Goal: Find specific page/section: Find specific page/section

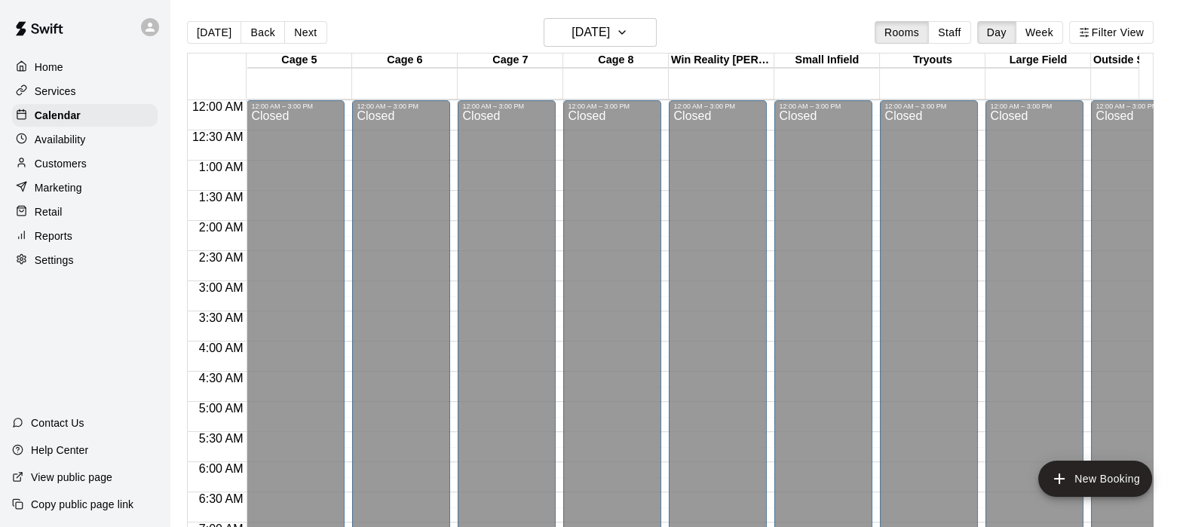
scroll to position [957, 0]
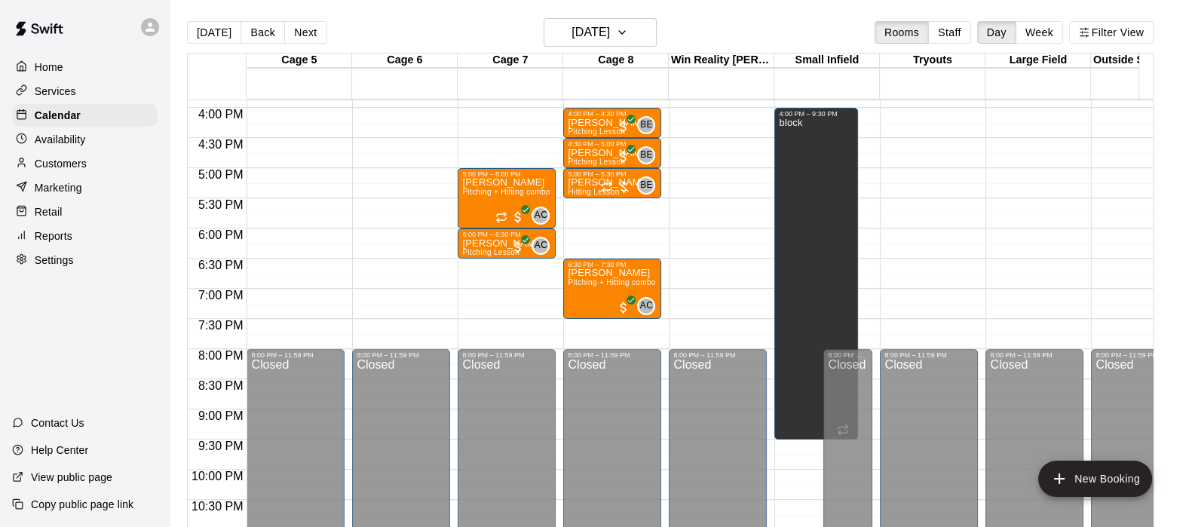
click at [87, 172] on div "Customers" at bounding box center [84, 163] width 145 height 23
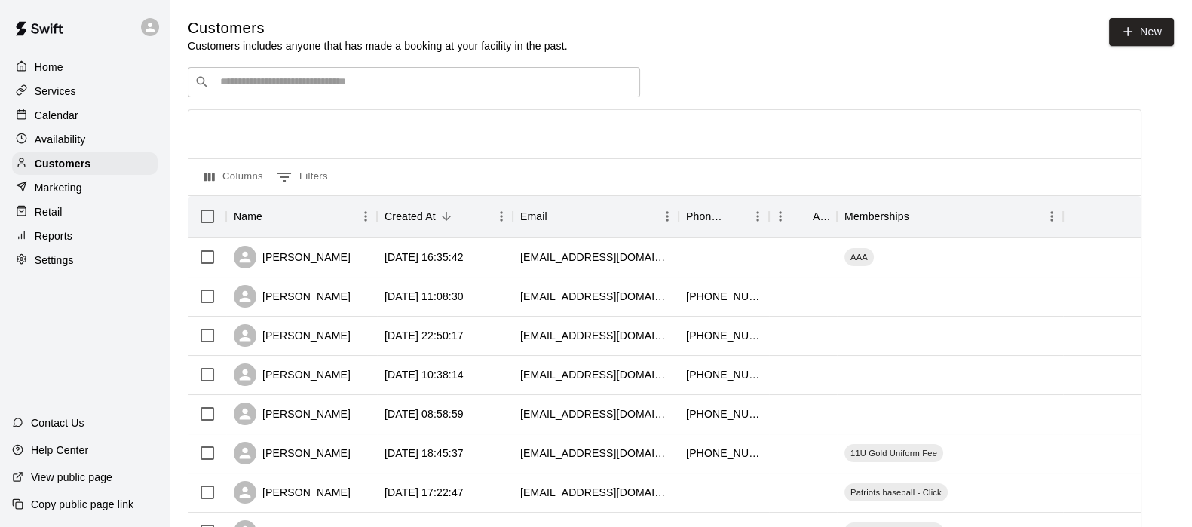
click at [313, 90] on input "Search customers by name or email" at bounding box center [425, 82] width 418 height 15
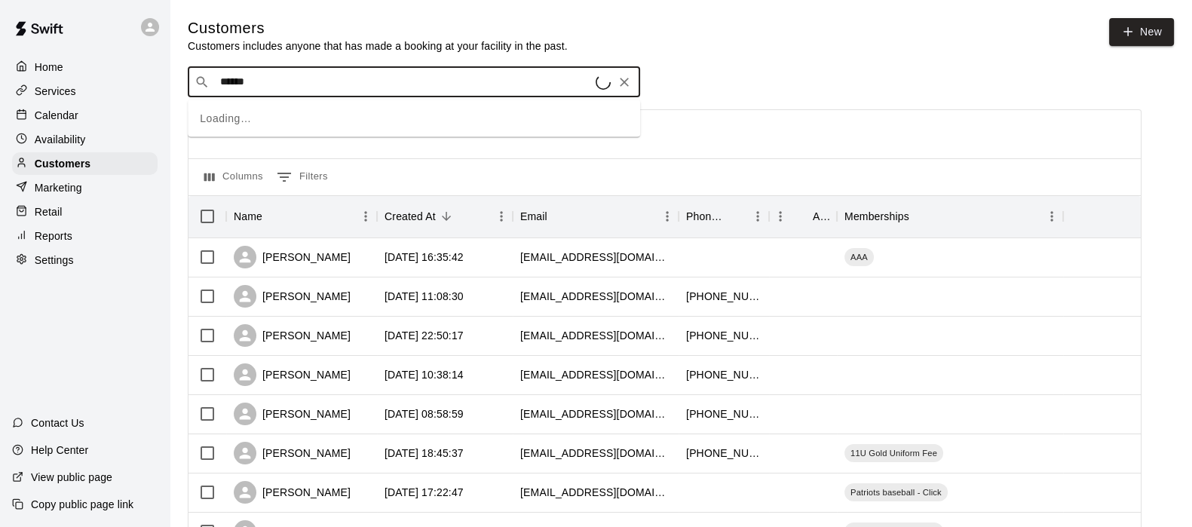
type input "*******"
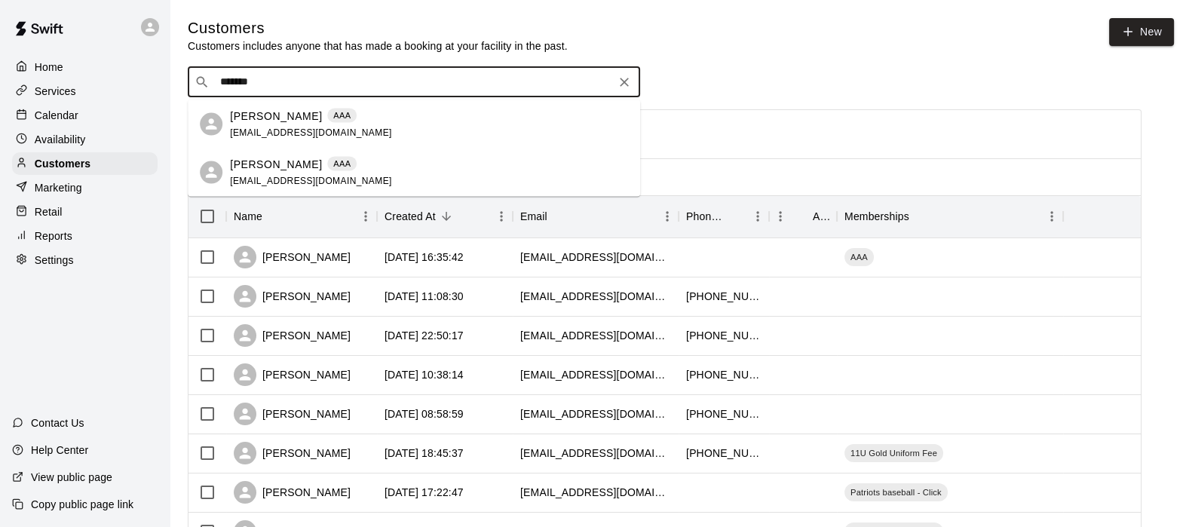
click at [276, 157] on p "[PERSON_NAME]" at bounding box center [276, 164] width 92 height 16
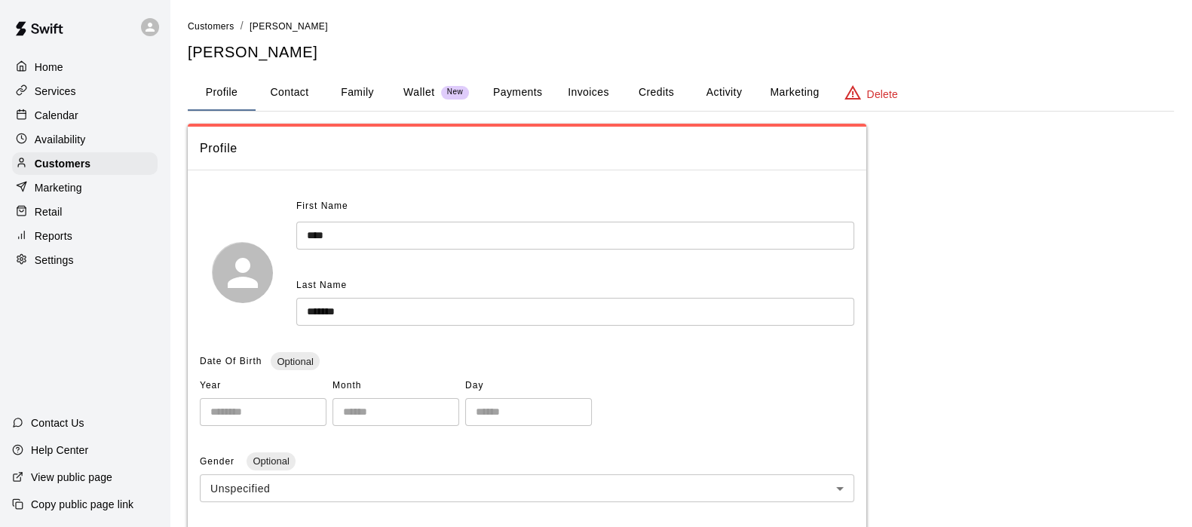
click at [720, 92] on button "Activity" at bounding box center [724, 93] width 68 height 36
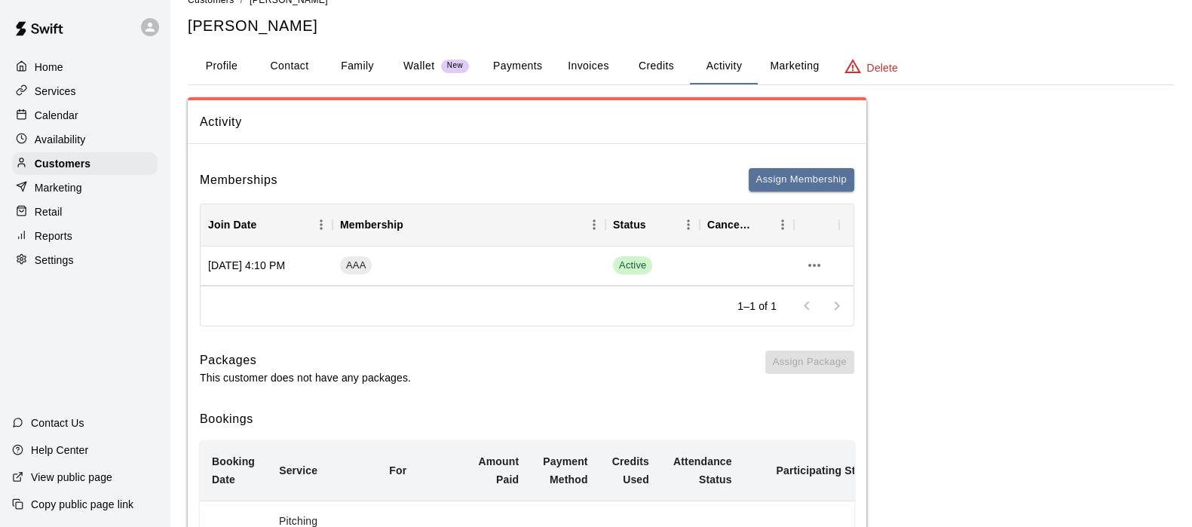
scroll to position [26, 0]
click at [508, 69] on button "Payments" at bounding box center [517, 66] width 73 height 36
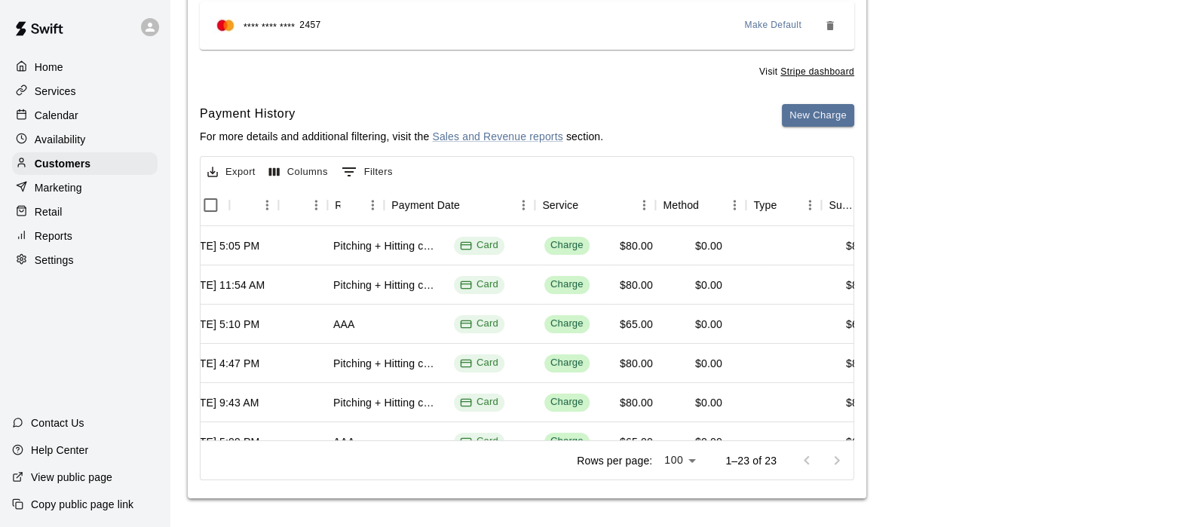
scroll to position [0, 0]
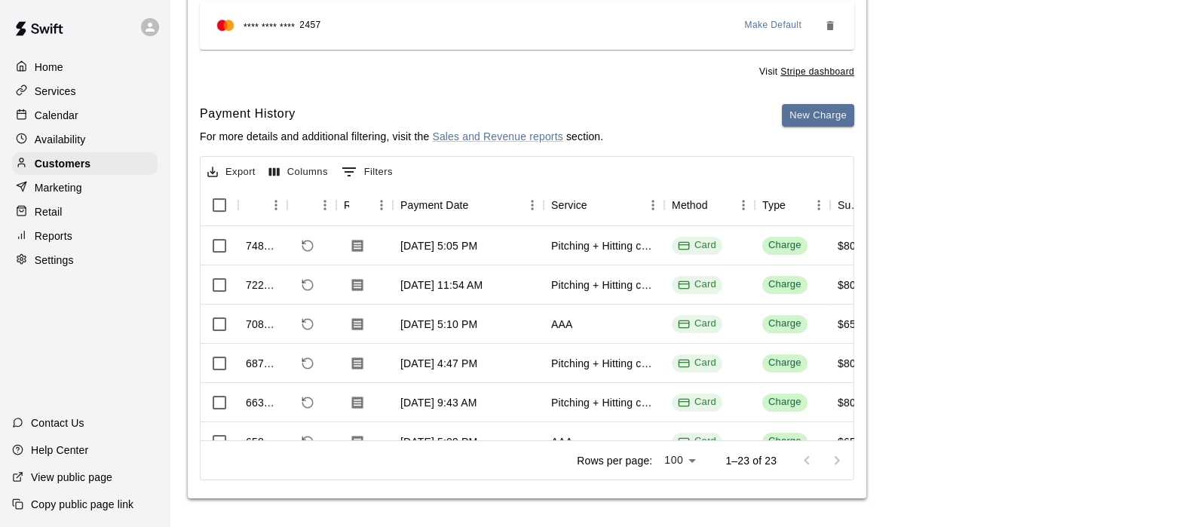
click at [83, 95] on div "Services" at bounding box center [84, 91] width 145 height 23
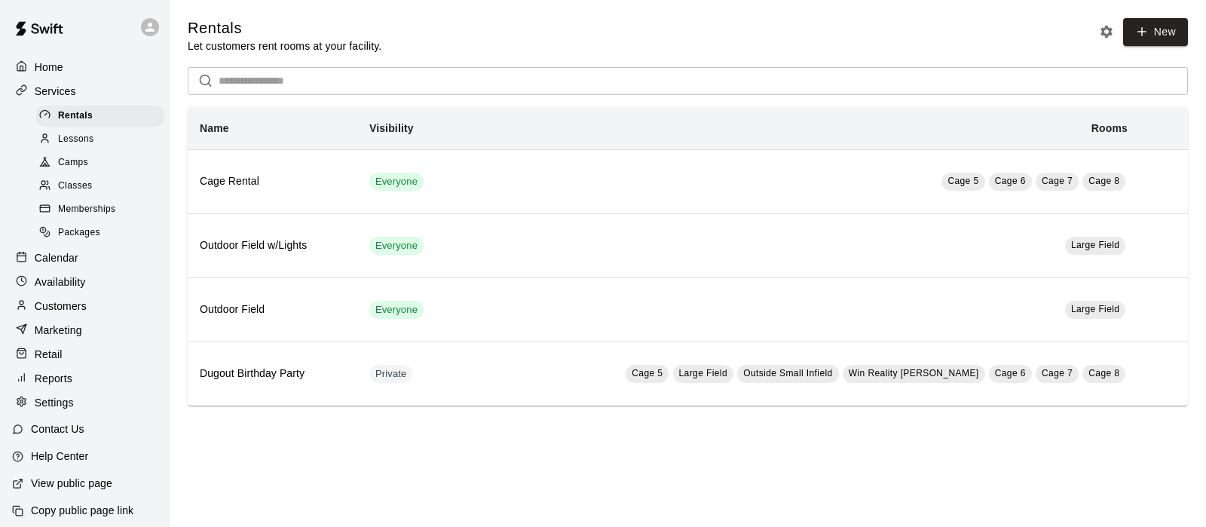
click at [103, 217] on span "Memberships" at bounding box center [86, 209] width 57 height 15
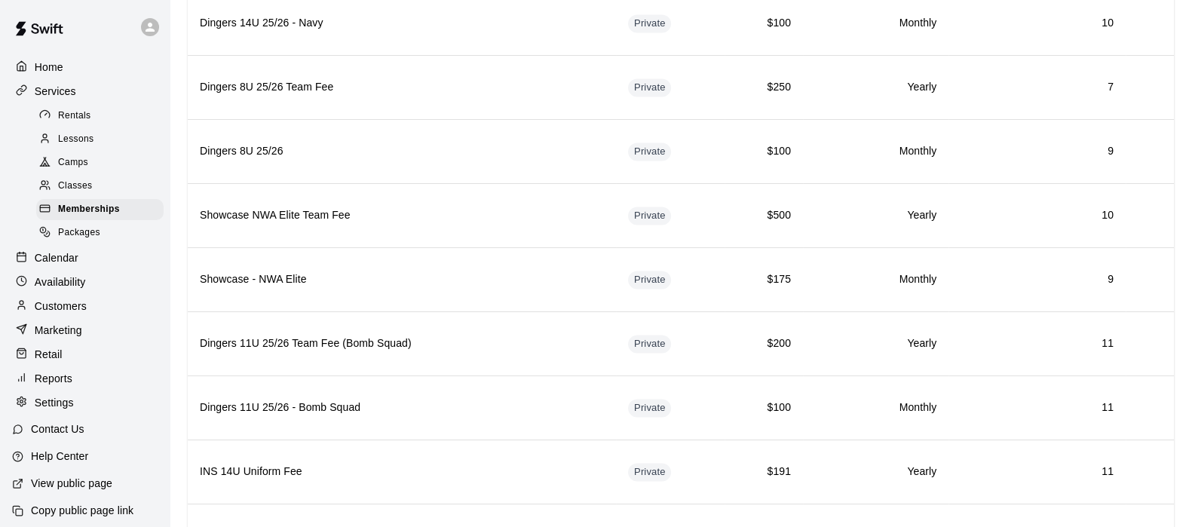
scroll to position [2850, 0]
click at [434, 263] on th "Showcase - NWA Elite" at bounding box center [402, 278] width 428 height 64
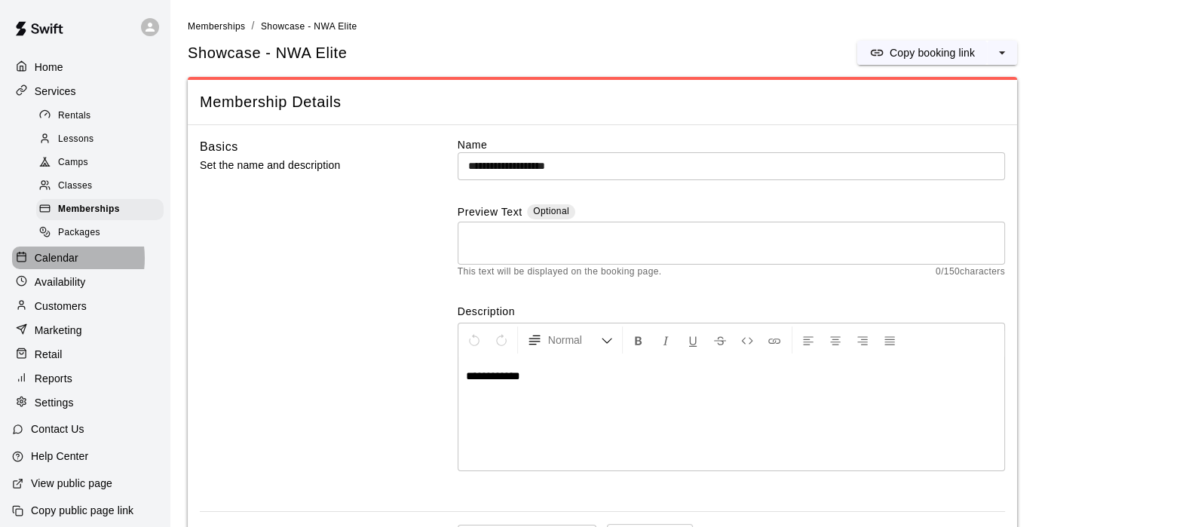
click at [54, 265] on p "Calendar" at bounding box center [57, 257] width 44 height 15
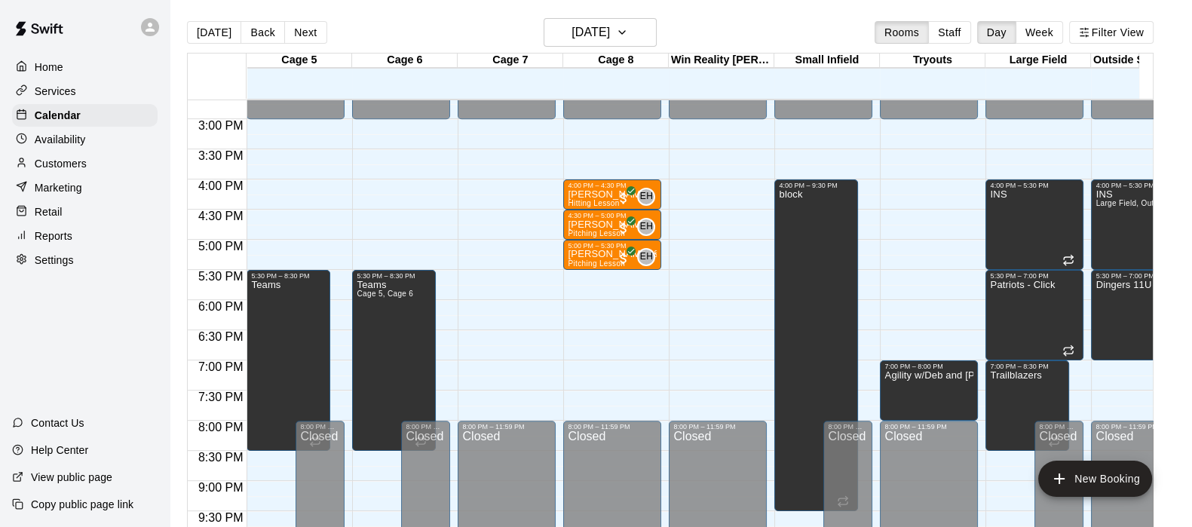
scroll to position [815, 0]
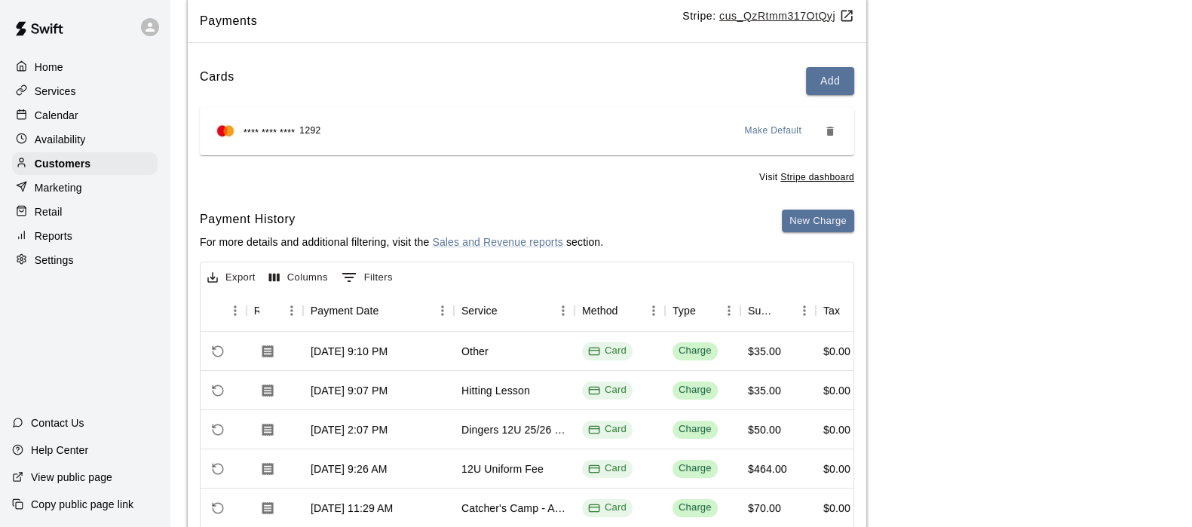
scroll to position [128, 0]
click at [72, 122] on p "Calendar" at bounding box center [57, 115] width 44 height 15
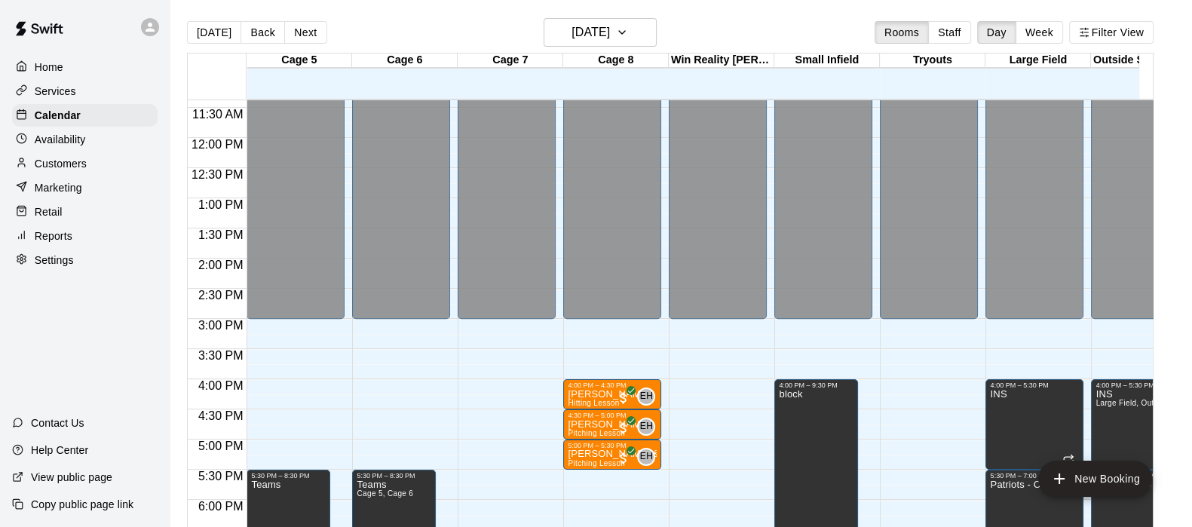
scroll to position [687, 0]
click at [87, 168] on div "Customers" at bounding box center [84, 163] width 145 height 23
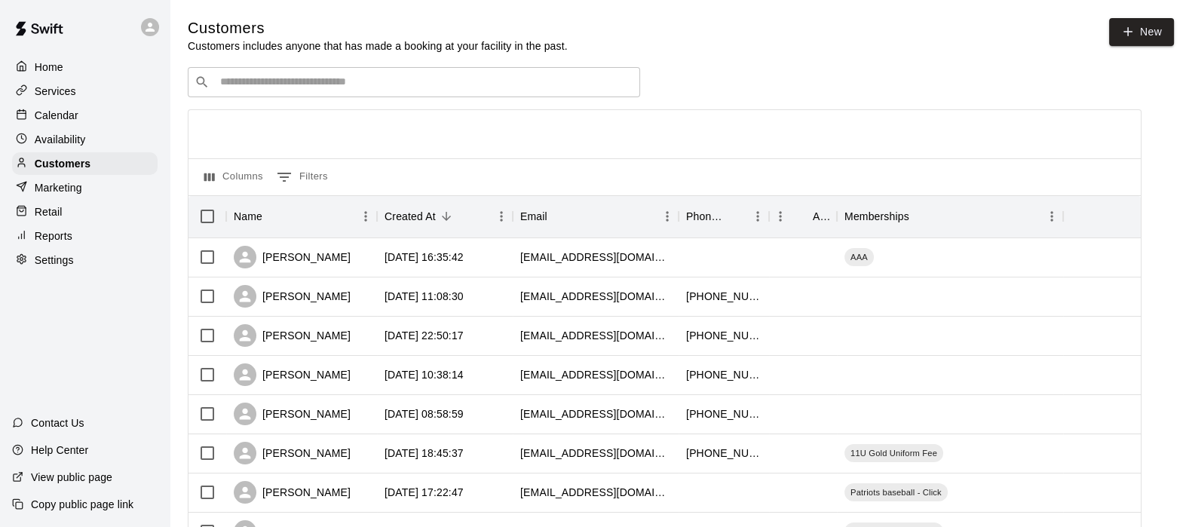
click at [286, 88] on input "Search customers by name or email" at bounding box center [425, 82] width 418 height 15
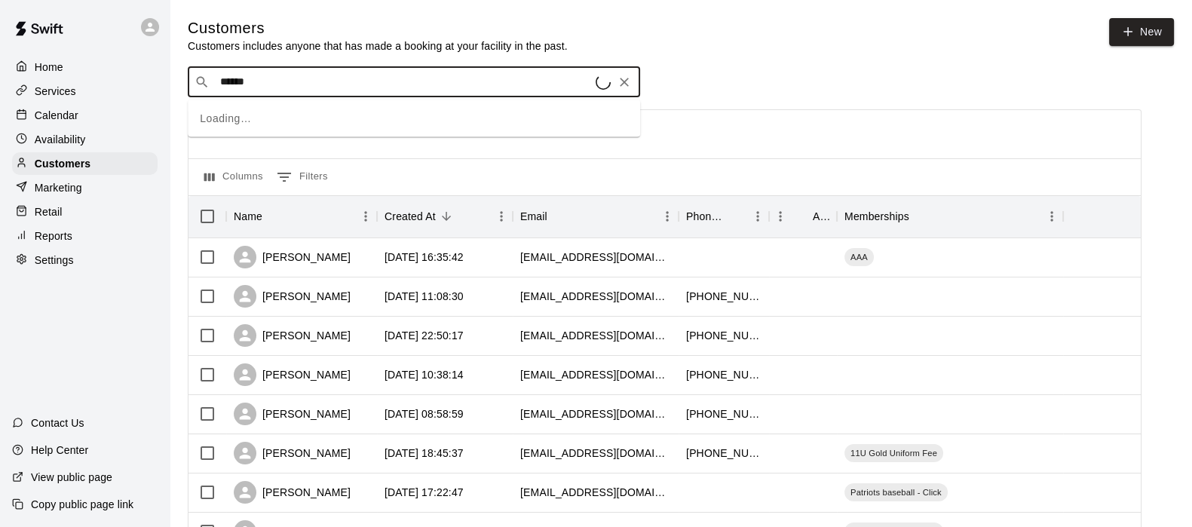
type input "*******"
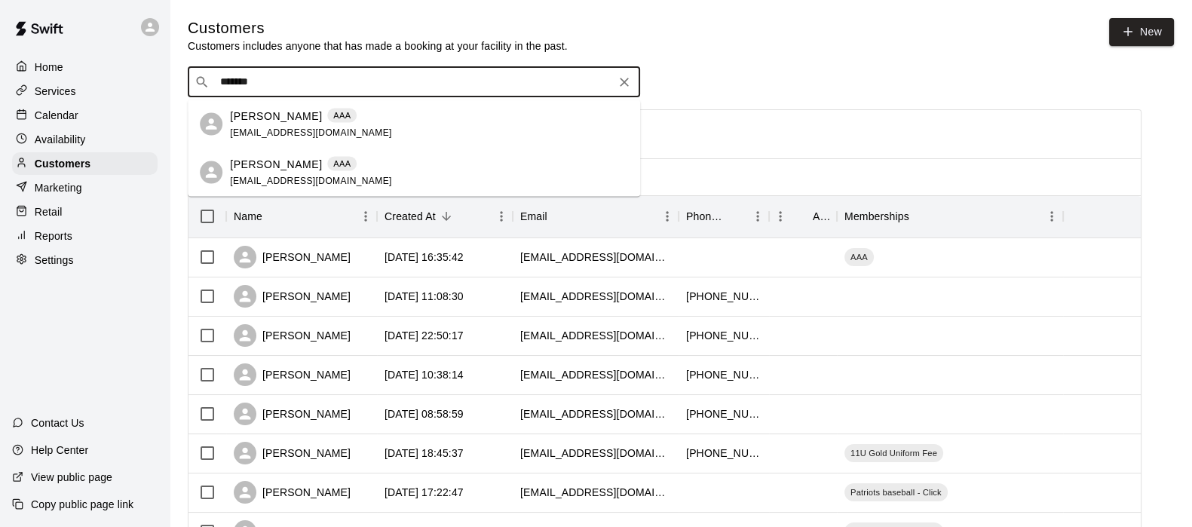
click at [272, 114] on p "[PERSON_NAME]" at bounding box center [276, 116] width 92 height 16
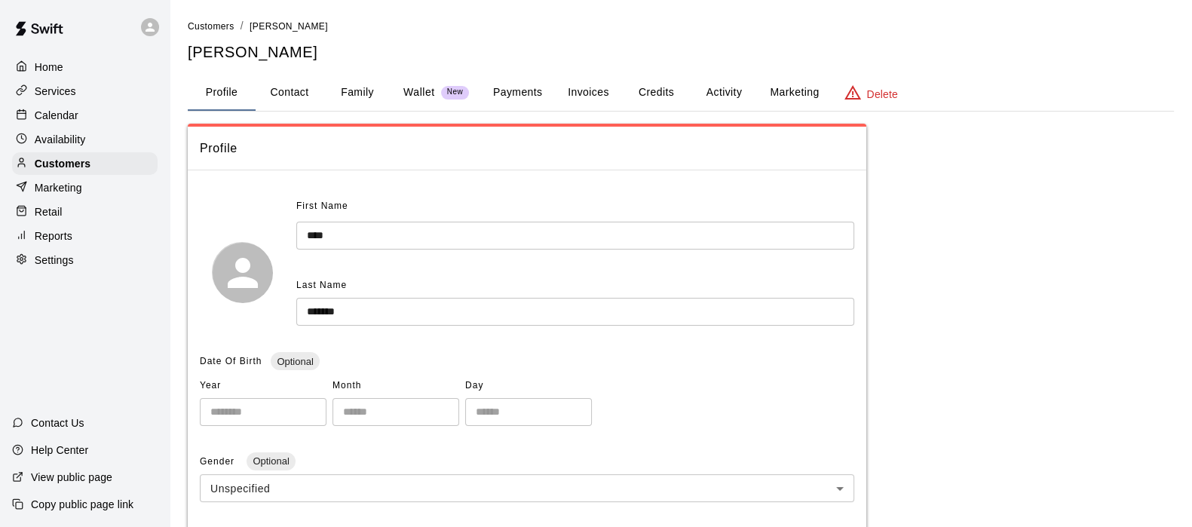
click at [537, 94] on button "Payments" at bounding box center [517, 93] width 73 height 36
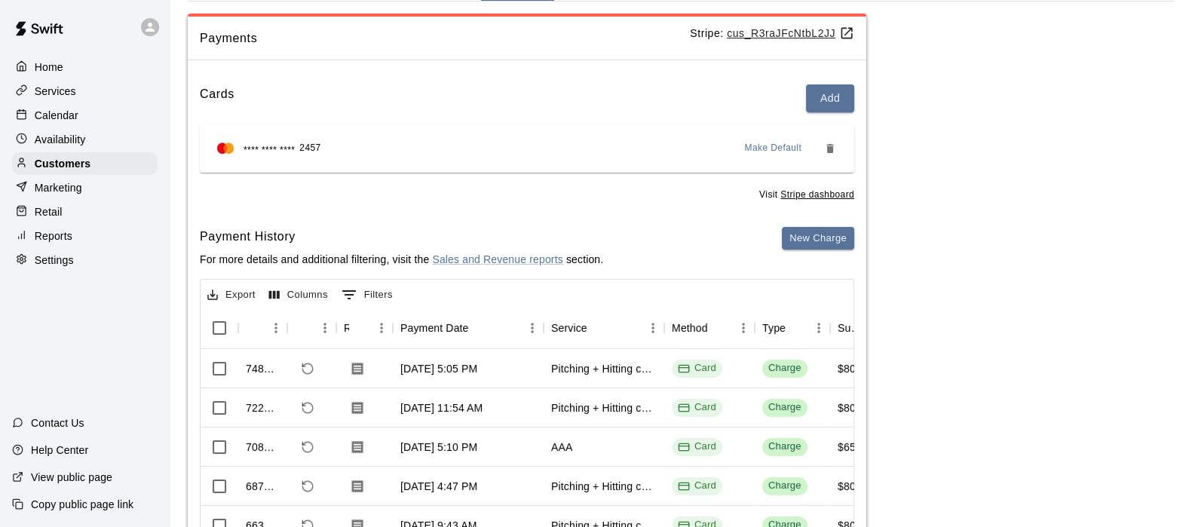
scroll to position [20, 0]
